Goal: Task Accomplishment & Management: Manage account settings

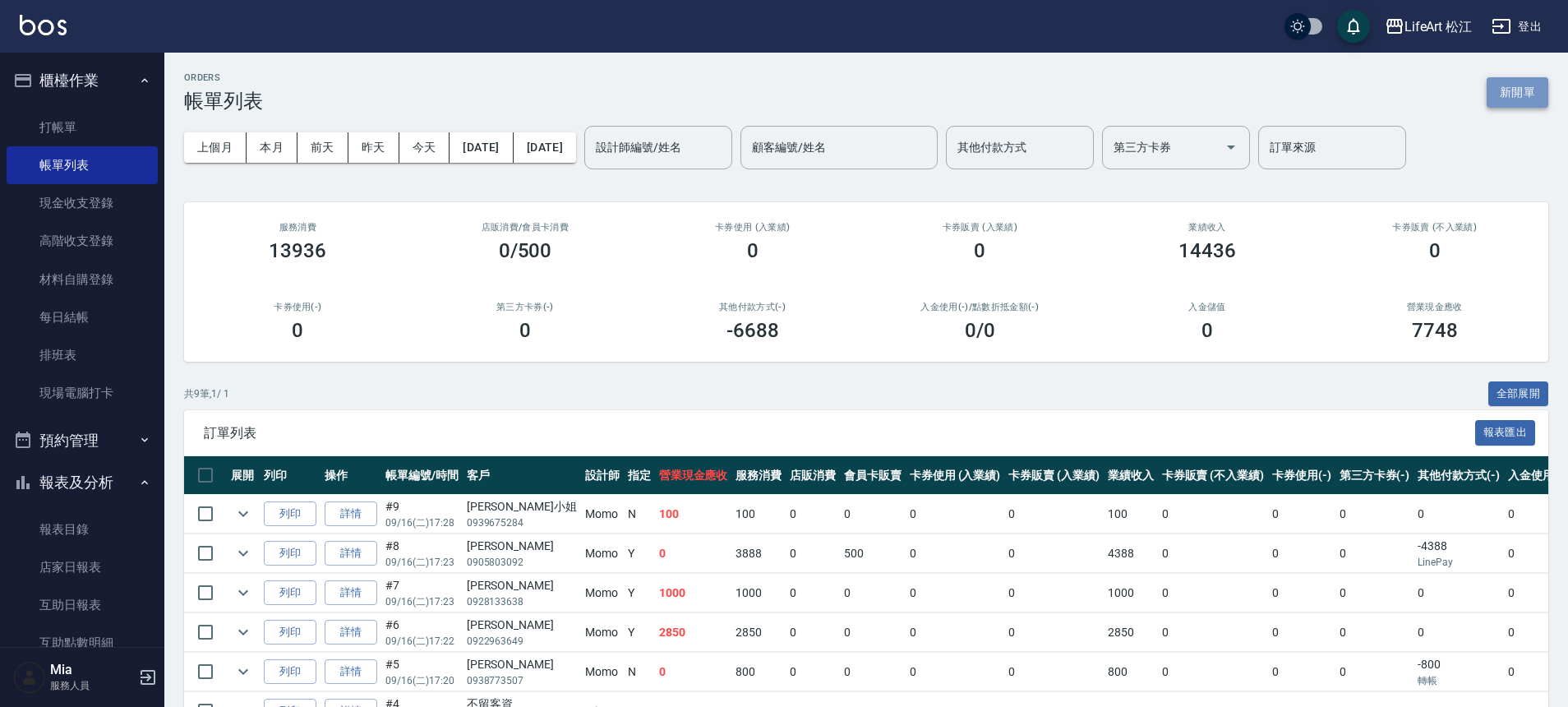
click at [1519, 92] on button "新開單" at bounding box center [1517, 92] width 62 height 30
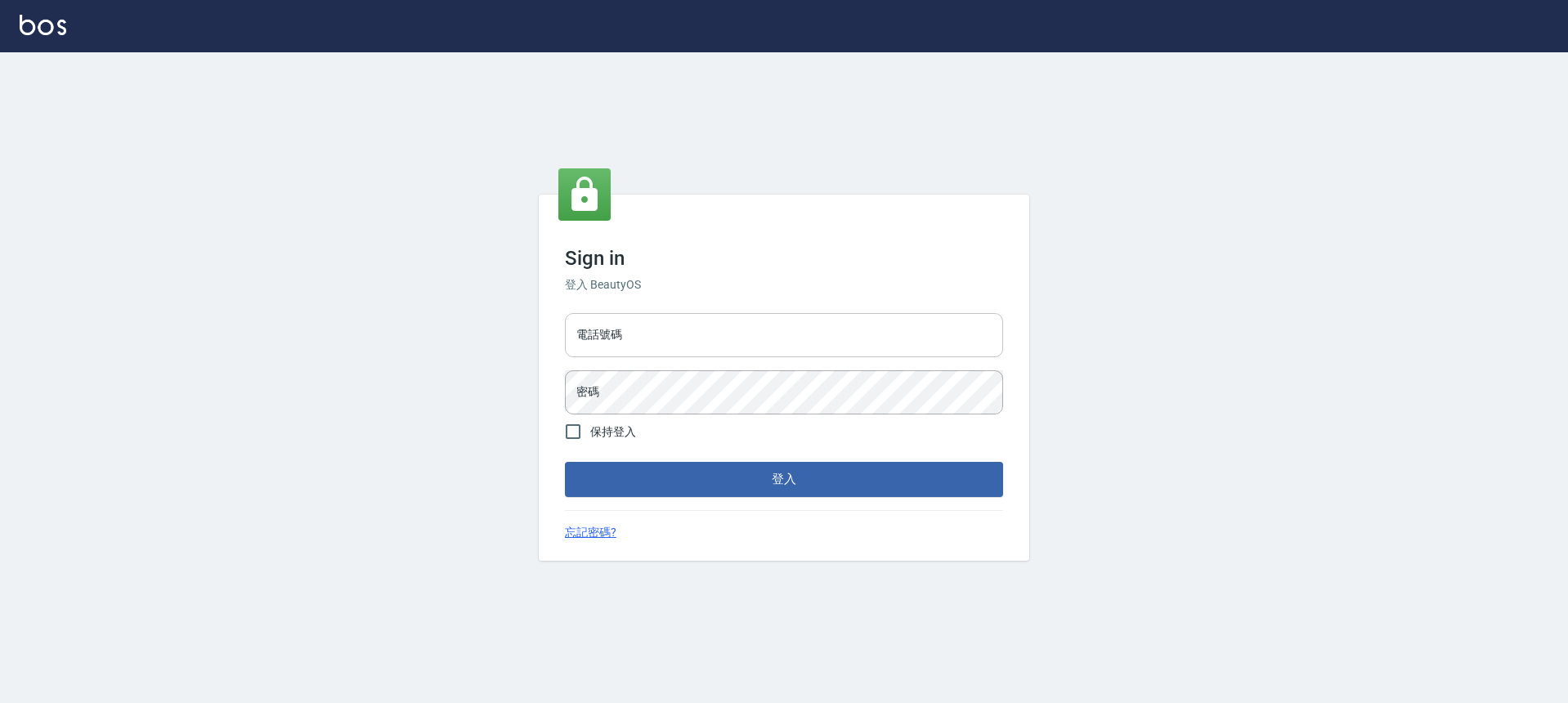
click at [683, 329] on input "電話號碼" at bounding box center [783, 335] width 438 height 44
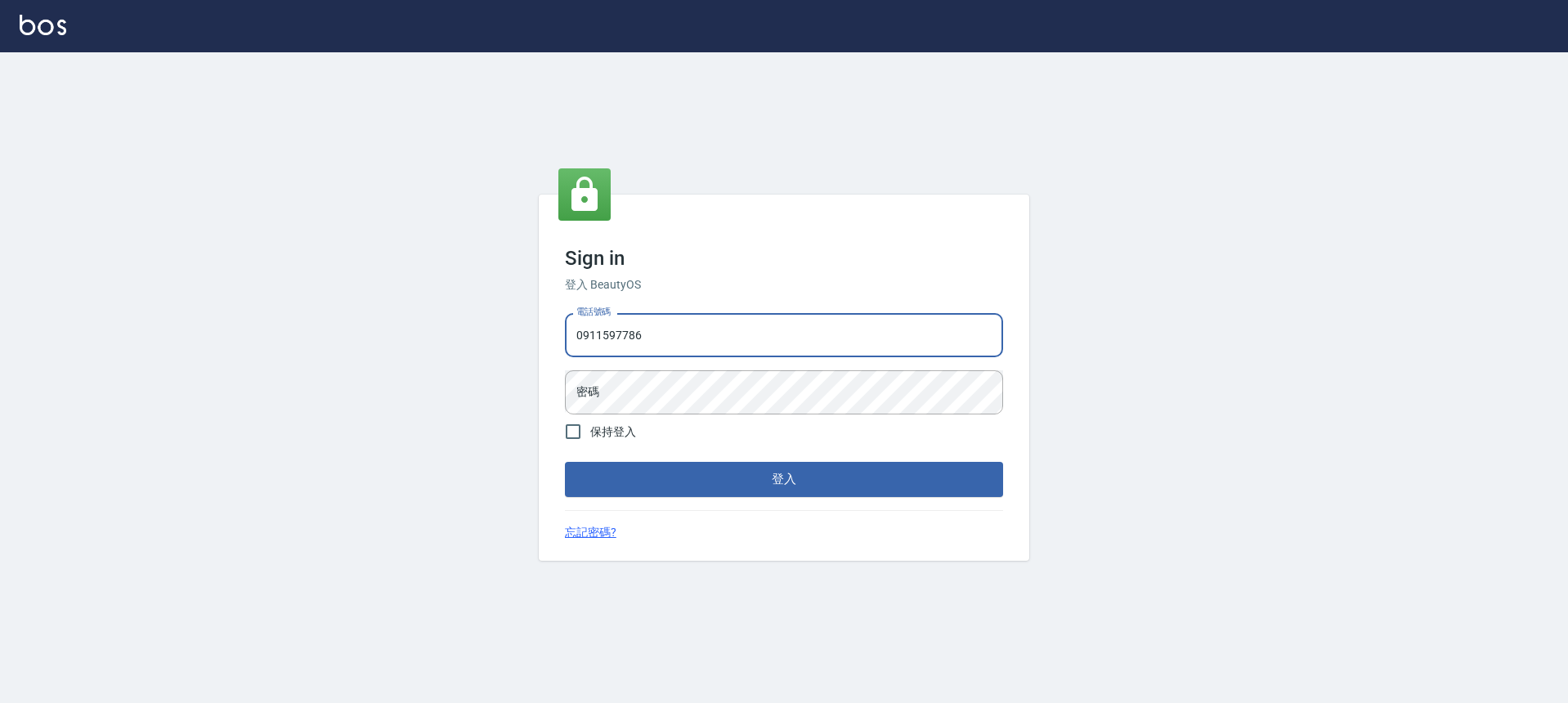
type input "0911597786"
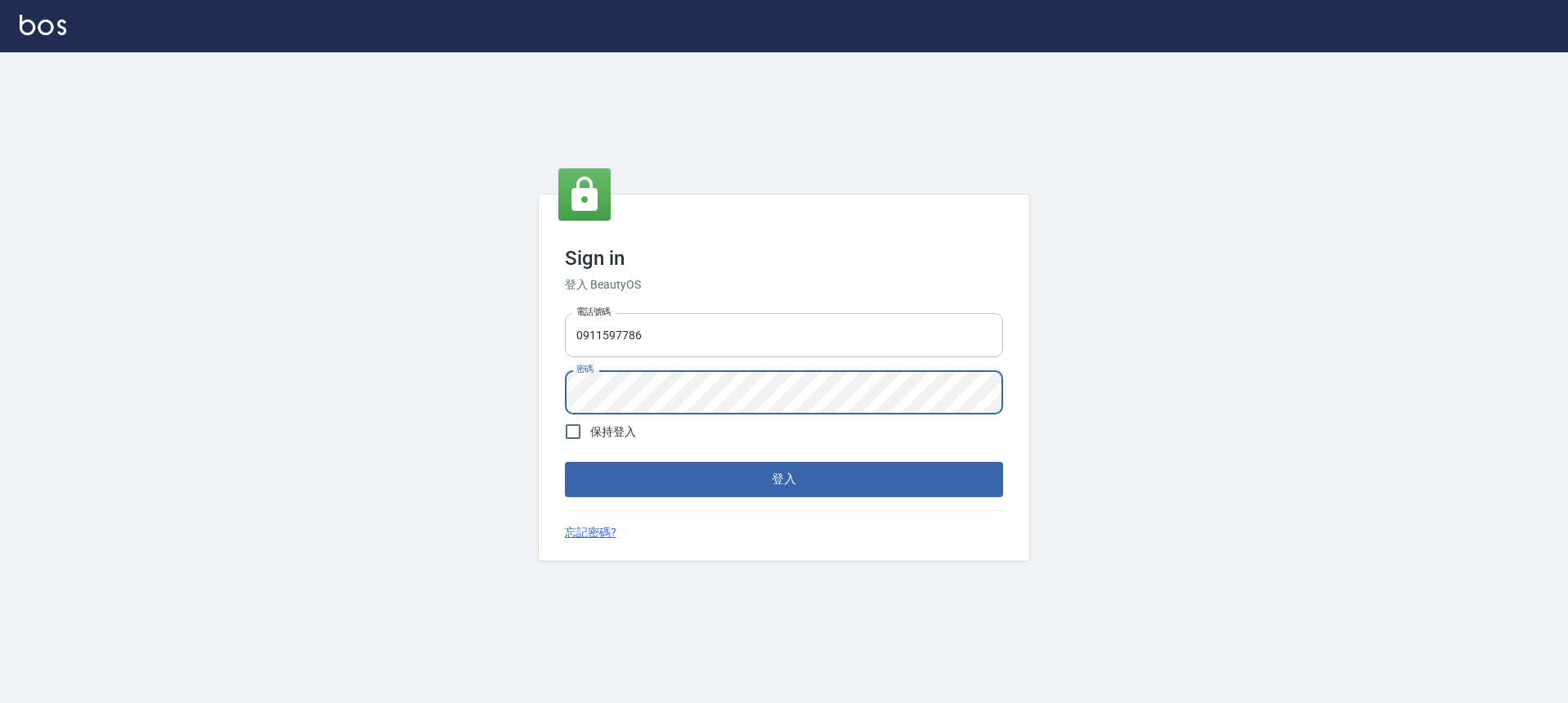
click at [564, 461] on button "登入" at bounding box center [783, 478] width 438 height 34
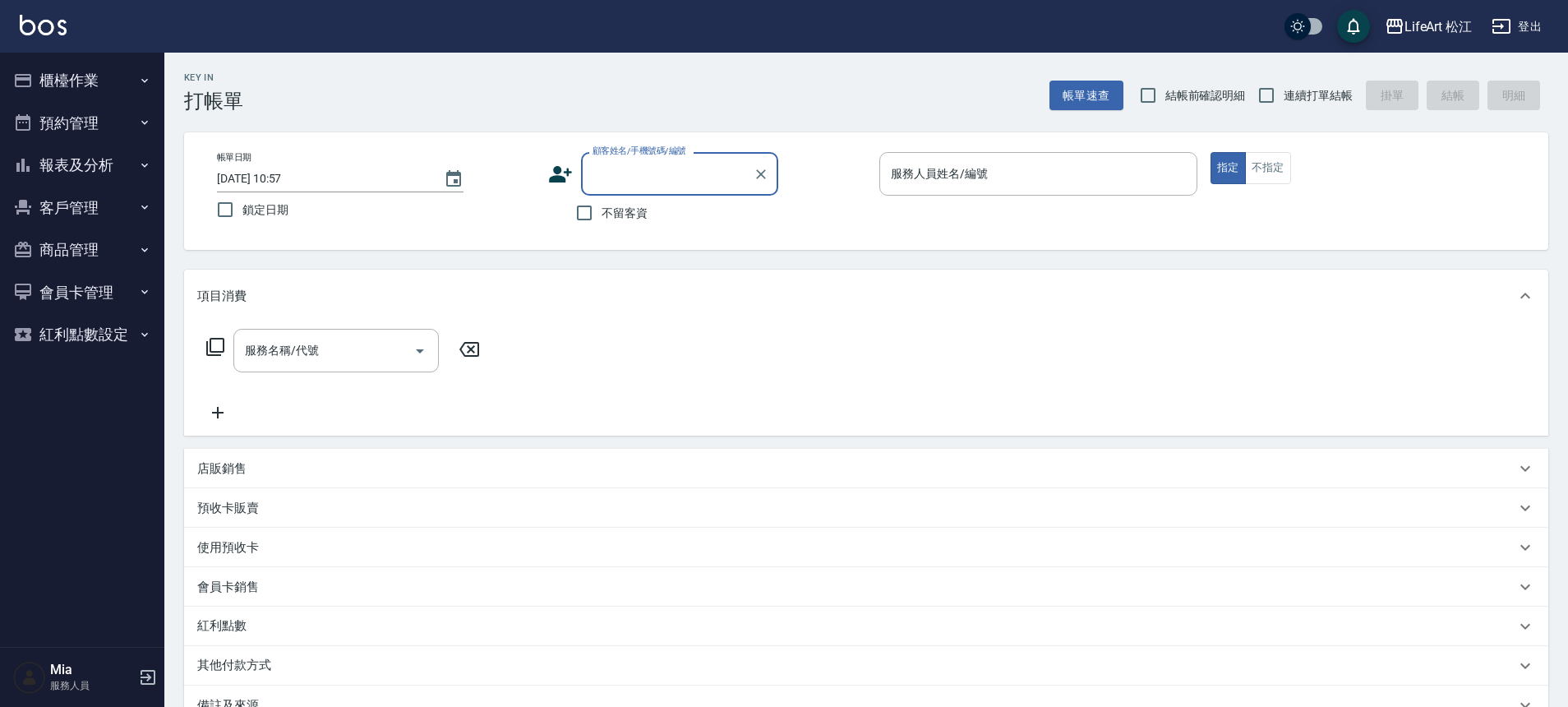
click at [12, 462] on nav "櫃檯作業 打帳單 帳單列表 現金收支登錄 高階收支登錄 材料自購登錄 每日結帳 排班表 現場電腦打卡 預約管理 預約管理 單日預約紀錄 單週預約紀錄 報表及分…" at bounding box center [82, 349] width 164 height 594
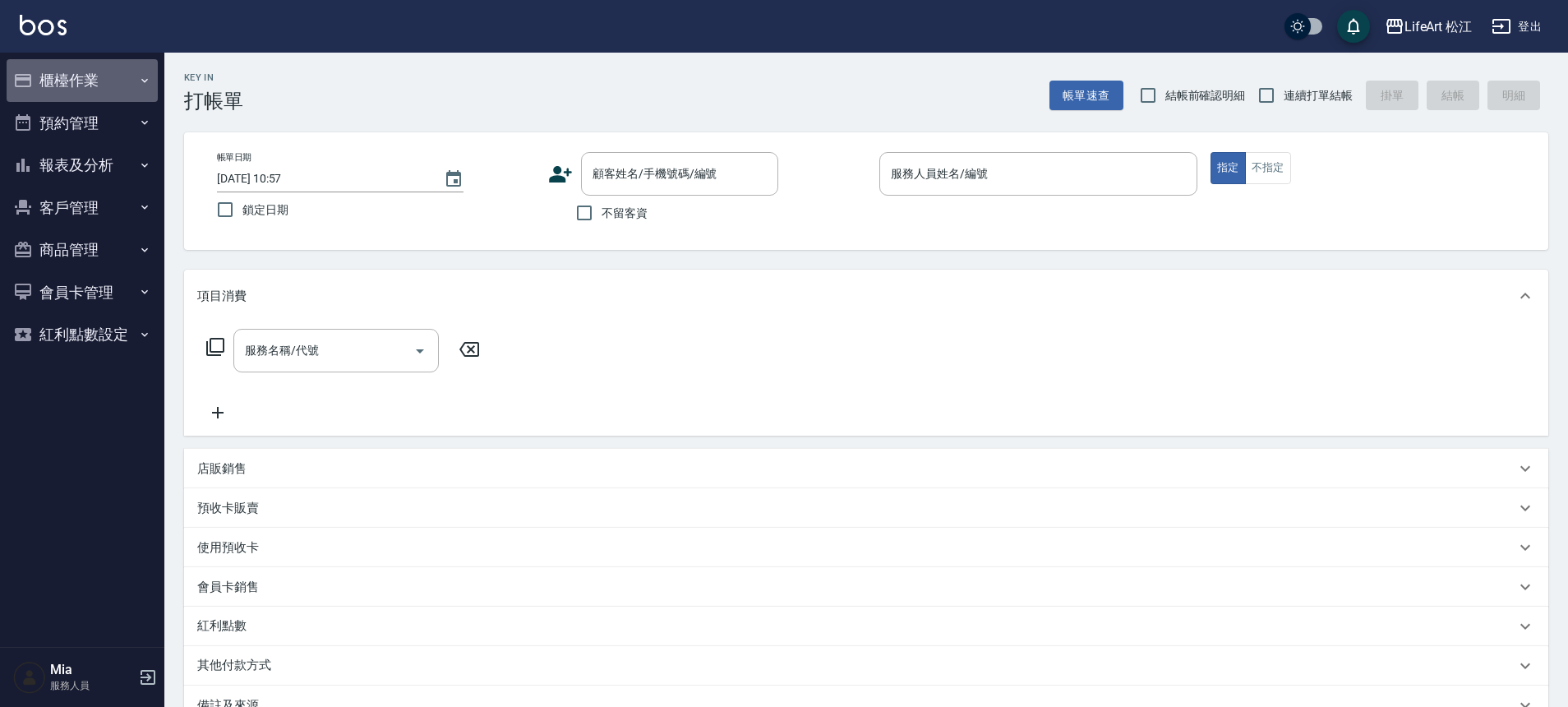
click at [128, 85] on button "櫃檯作業" at bounding box center [82, 80] width 152 height 43
click at [111, 100] on button "櫃檯作業" at bounding box center [82, 80] width 152 height 43
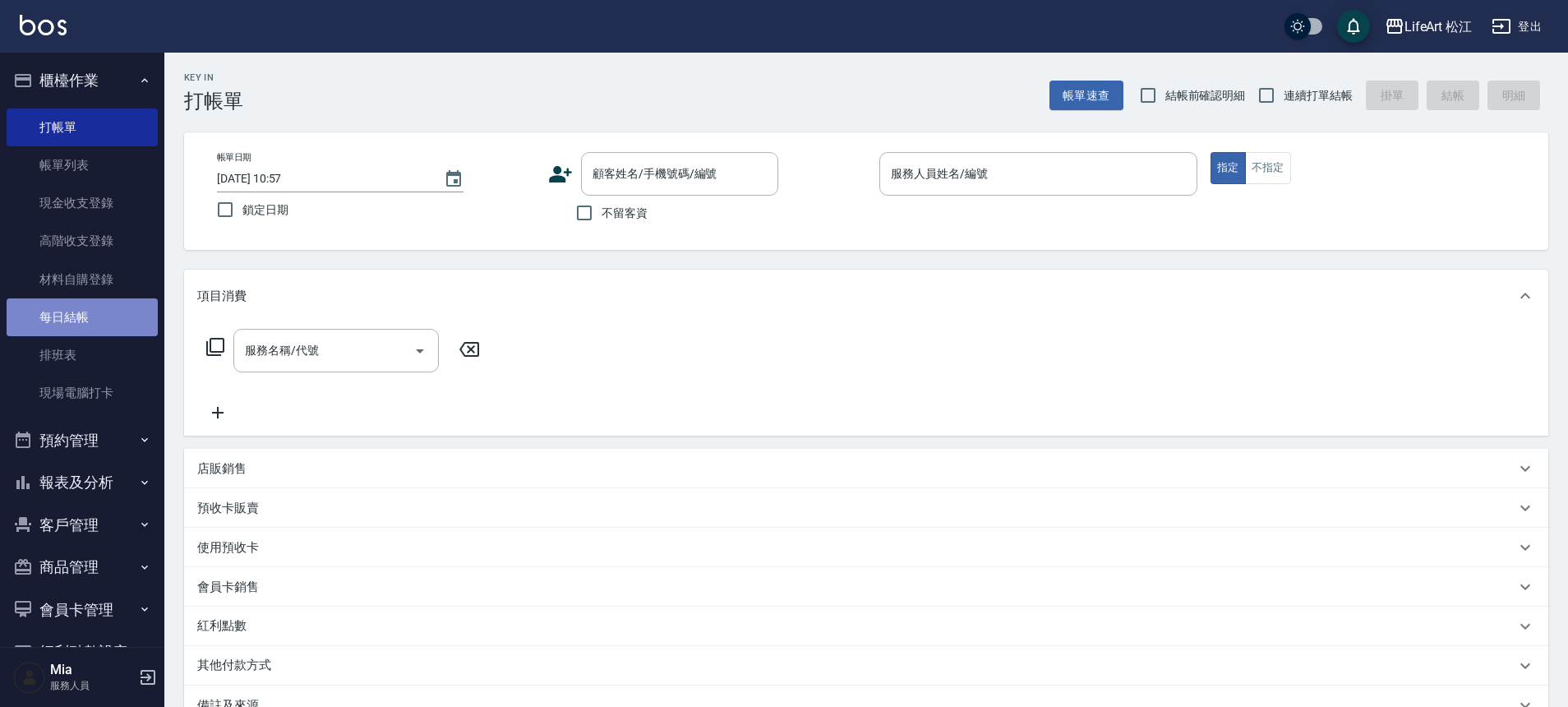
click at [110, 321] on link "每日結帳" at bounding box center [82, 317] width 152 height 38
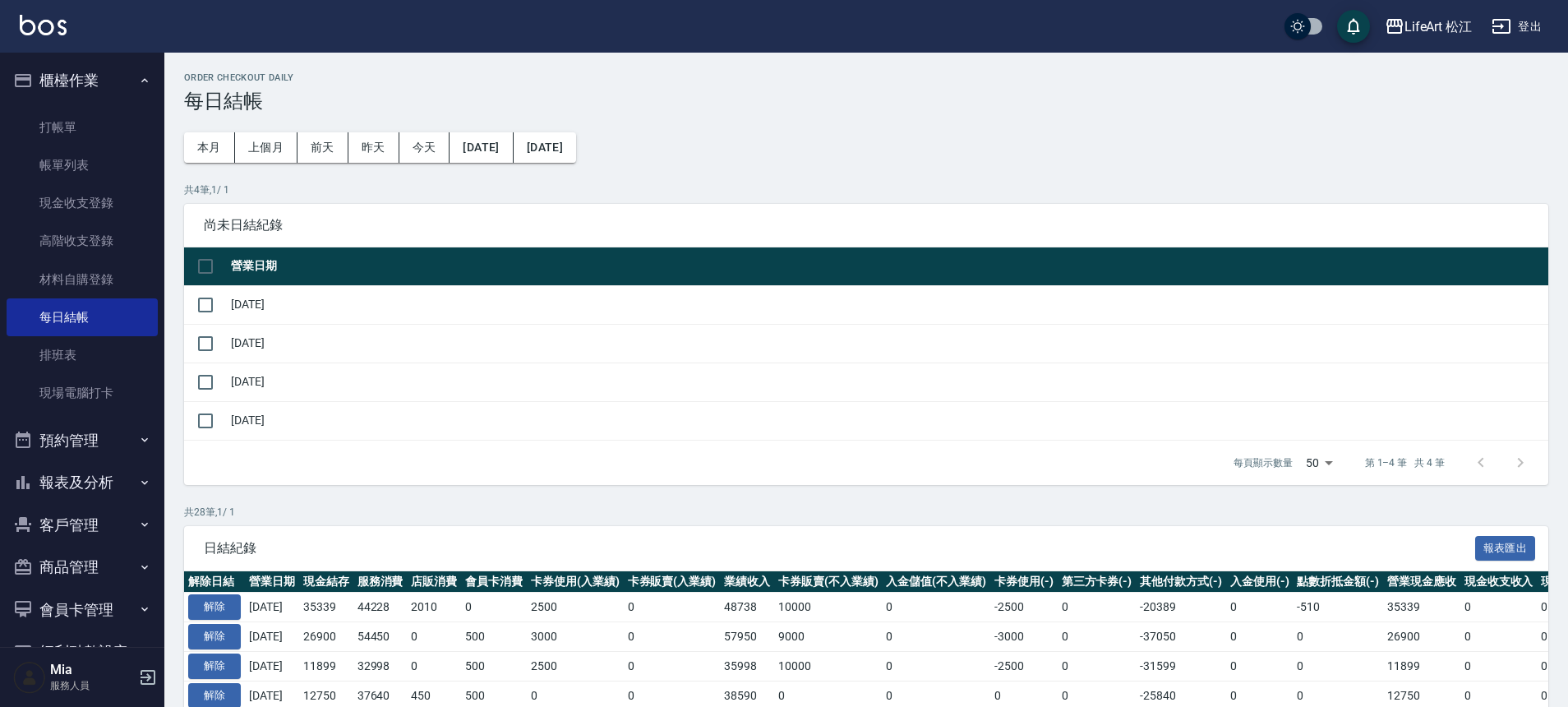
click at [112, 530] on button "客戶管理" at bounding box center [82, 525] width 152 height 43
click at [102, 563] on link "客戶列表" at bounding box center [82, 571] width 152 height 38
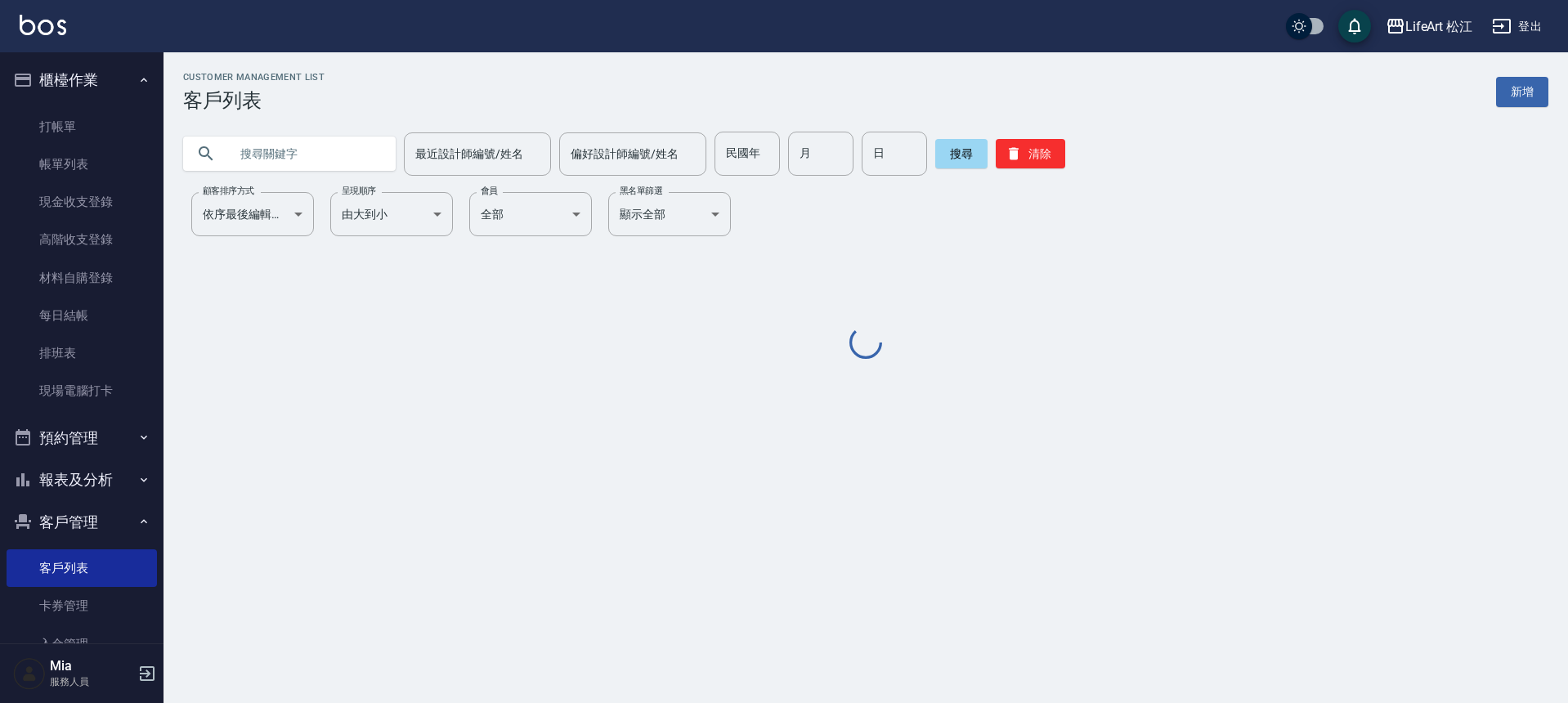
click at [313, 159] on input "text" at bounding box center [305, 153] width 153 height 44
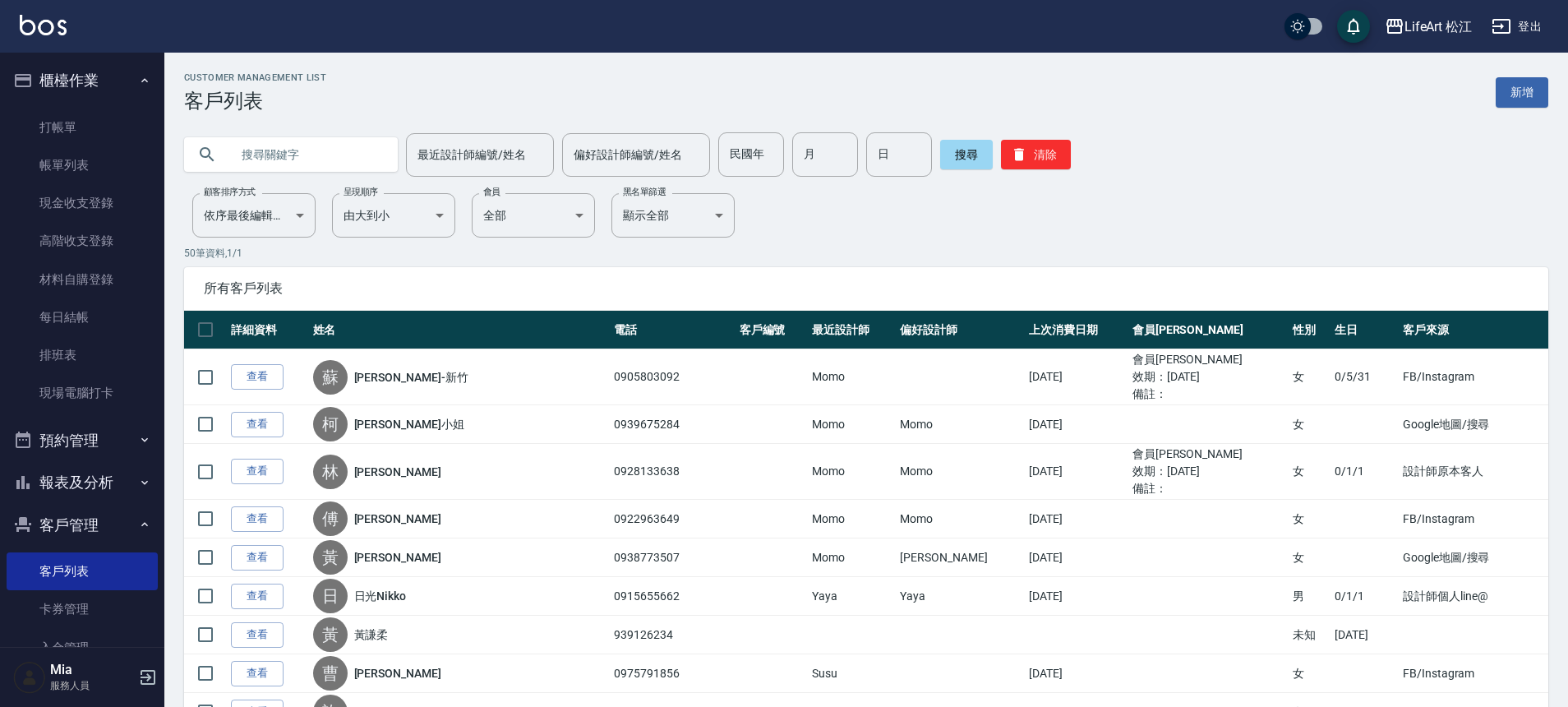
type input "h"
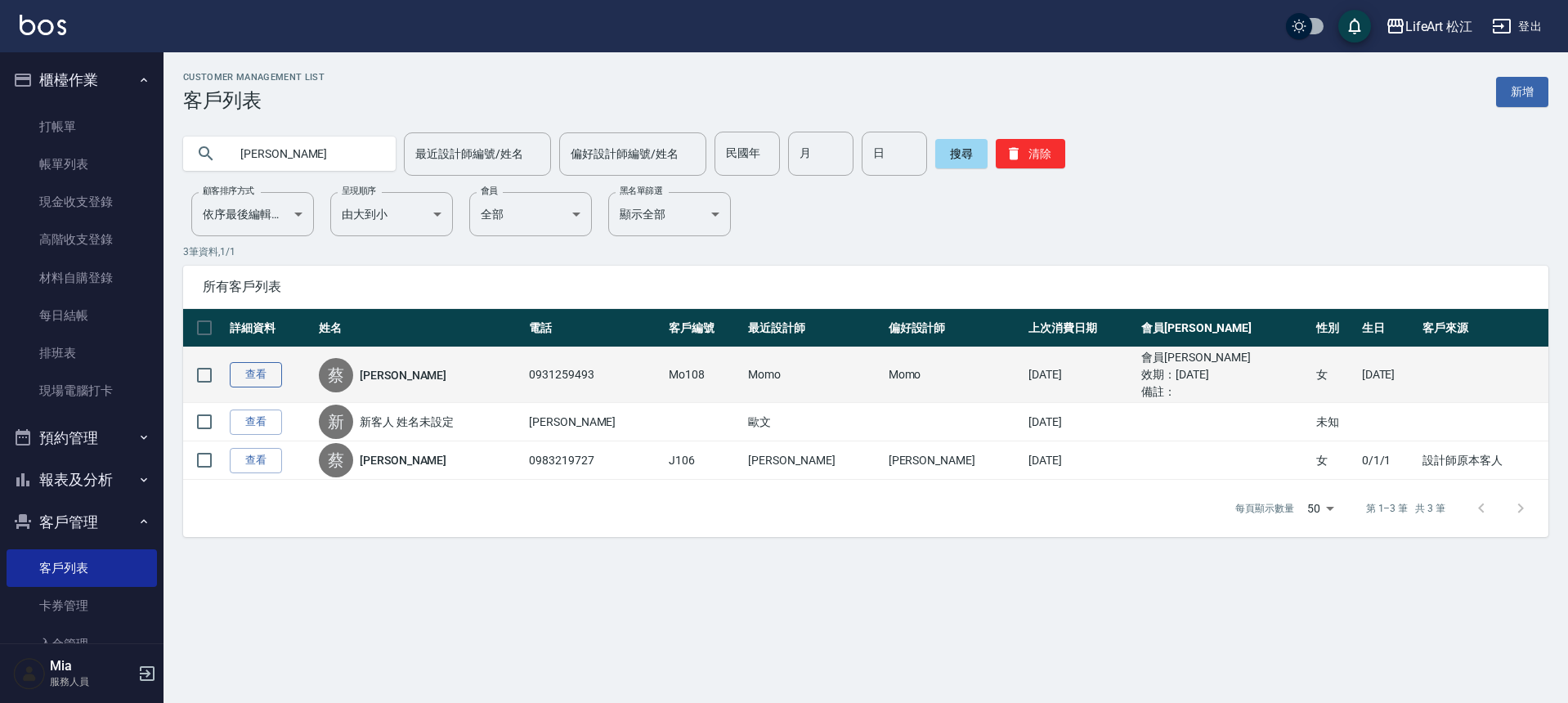
type input "蔡沛"
click at [265, 377] on link "查看" at bounding box center [256, 375] width 52 height 26
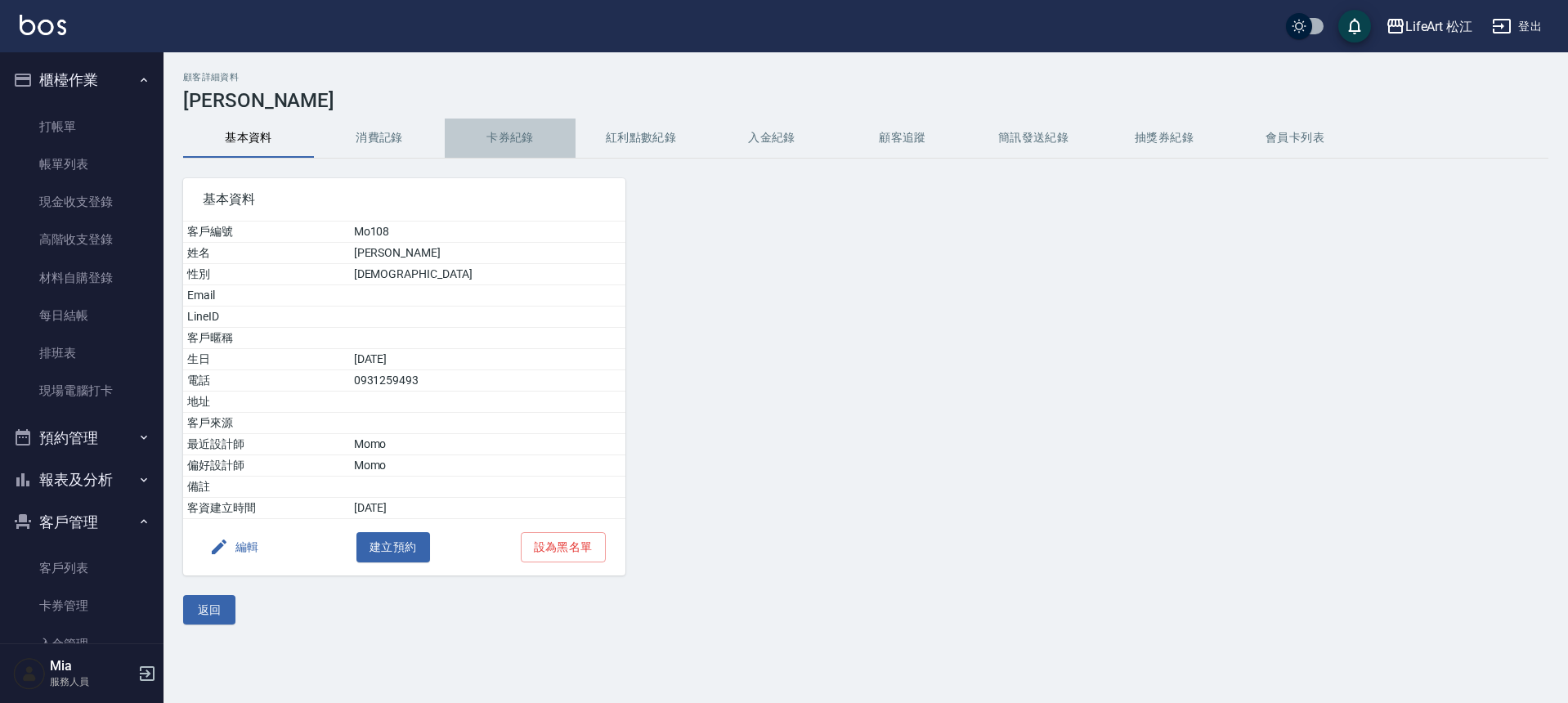
click at [504, 130] on button "卡券紀錄" at bounding box center [510, 138] width 131 height 40
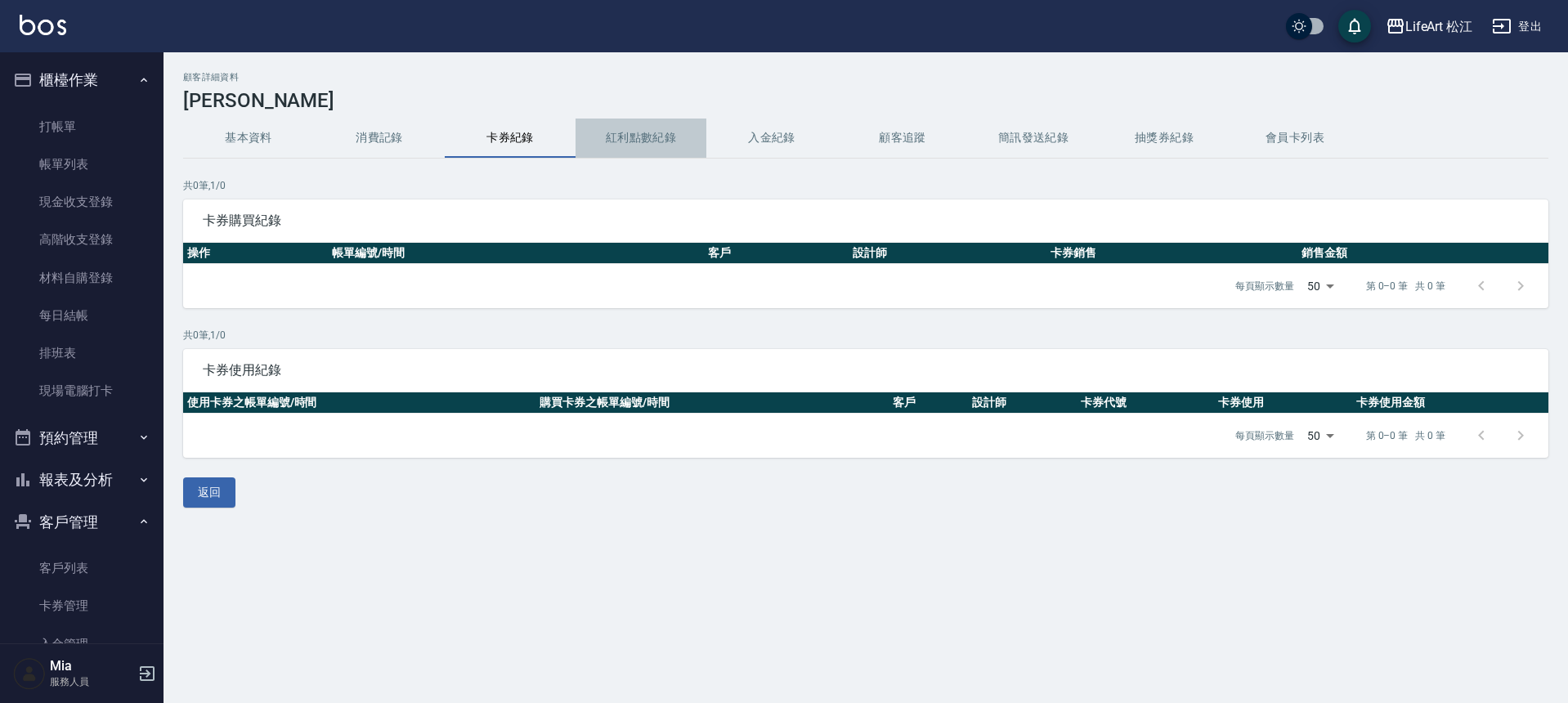
click at [626, 131] on button "紅利點數紀錄" at bounding box center [641, 138] width 131 height 40
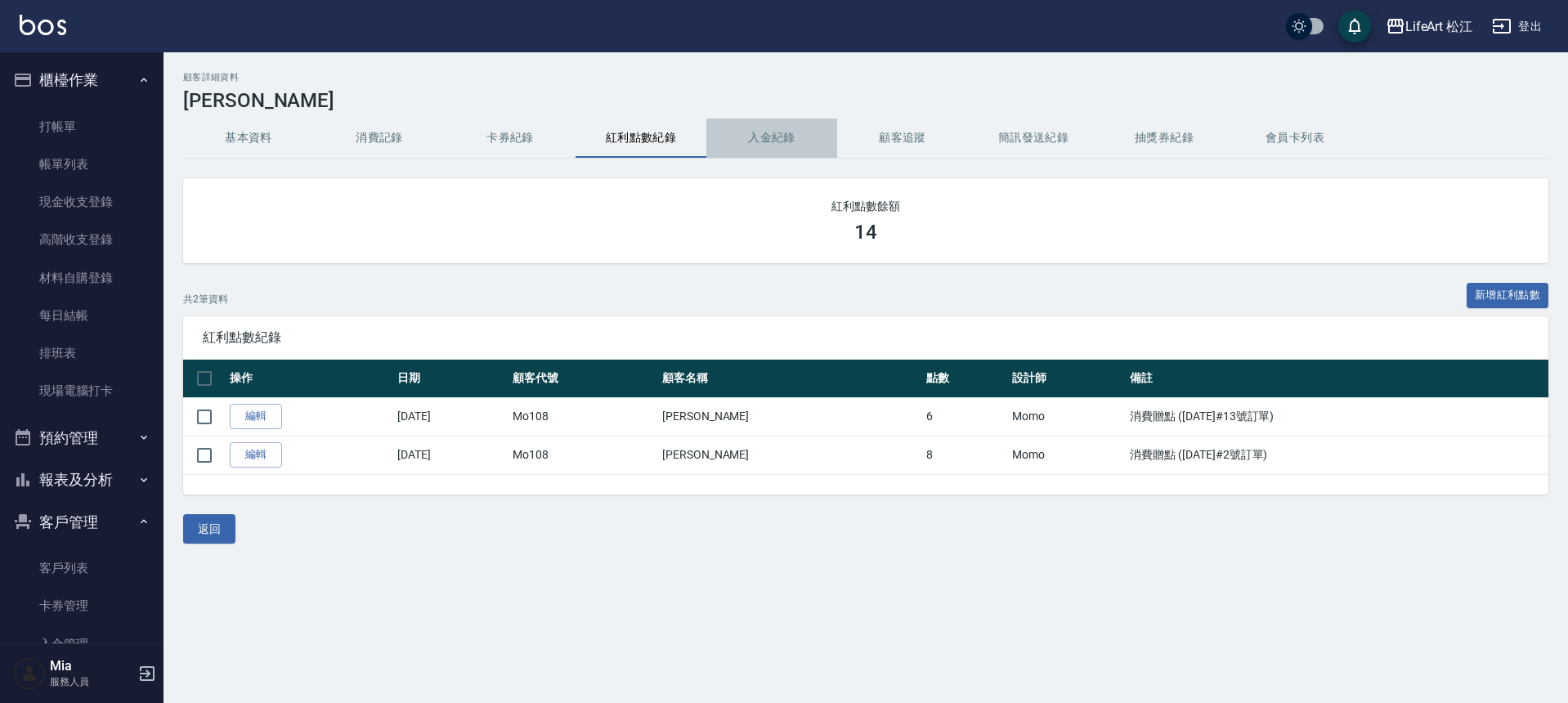
click at [764, 132] on button "入金紀錄" at bounding box center [771, 138] width 131 height 40
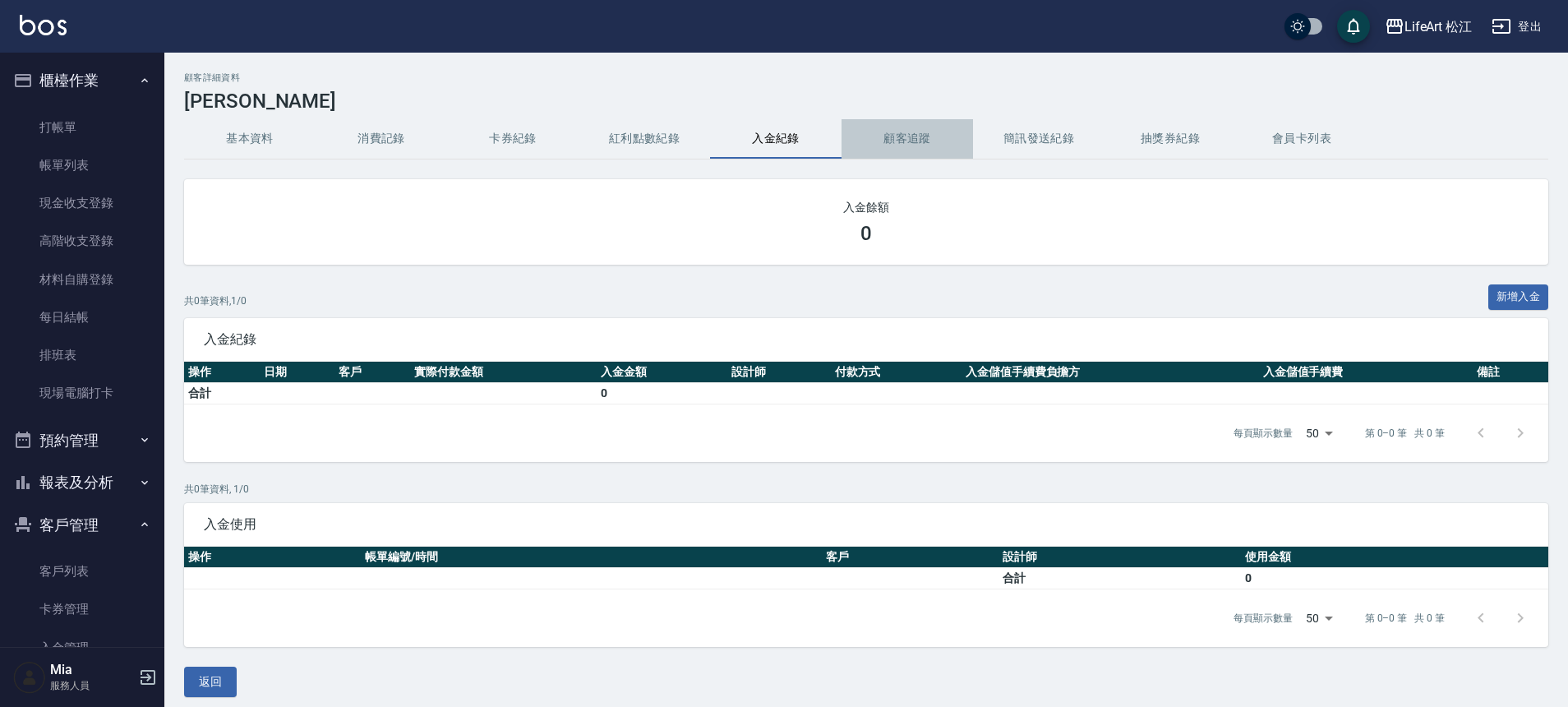
click at [864, 133] on button "顧客追蹤" at bounding box center [907, 139] width 131 height 40
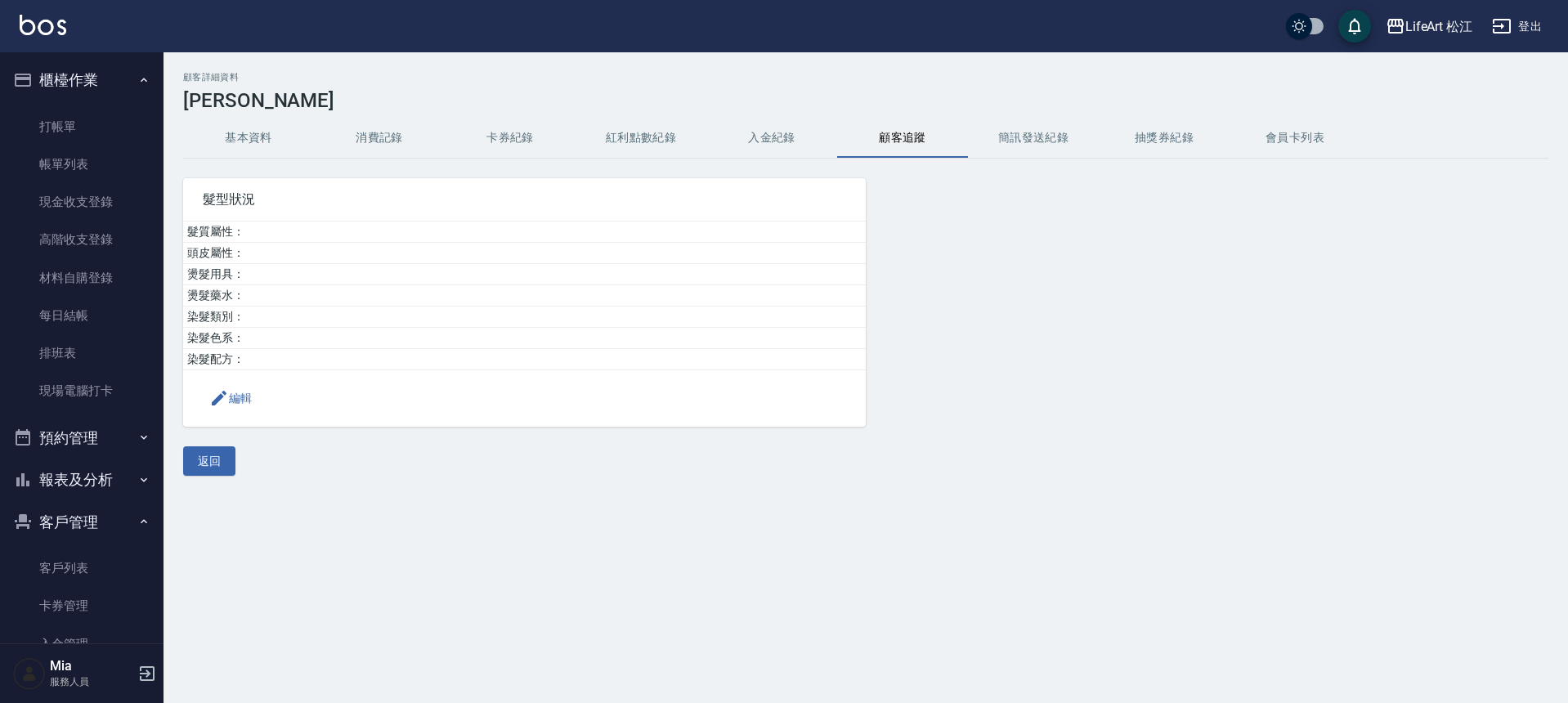
click at [908, 133] on button "顧客追蹤" at bounding box center [903, 138] width 131 height 40
click at [1022, 125] on button "簡訊發送紀錄" at bounding box center [1033, 138] width 131 height 40
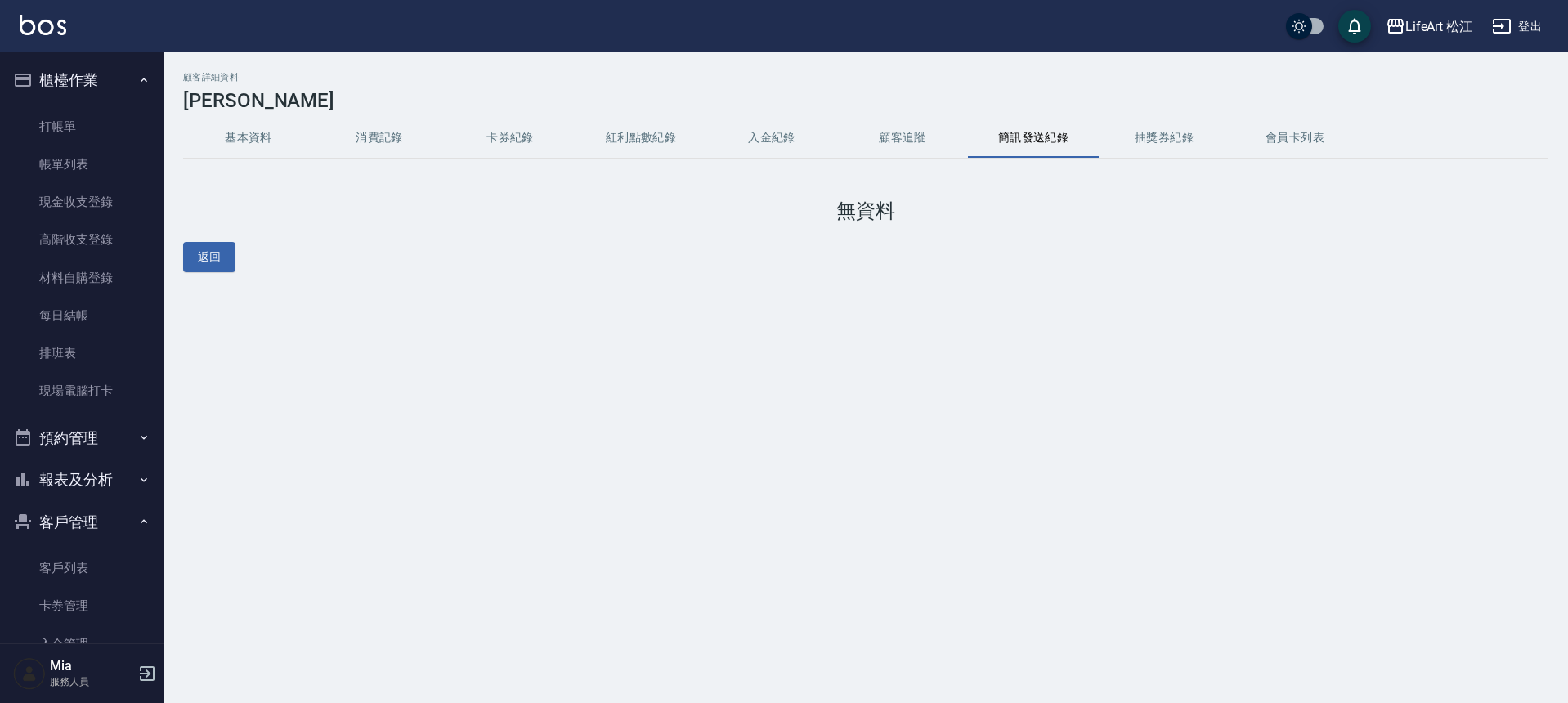
click at [1166, 139] on button "抽獎券紀錄" at bounding box center [1164, 138] width 131 height 40
click at [1251, 137] on button "會員卡列表" at bounding box center [1294, 138] width 131 height 40
